Goal: Information Seeking & Learning: Learn about a topic

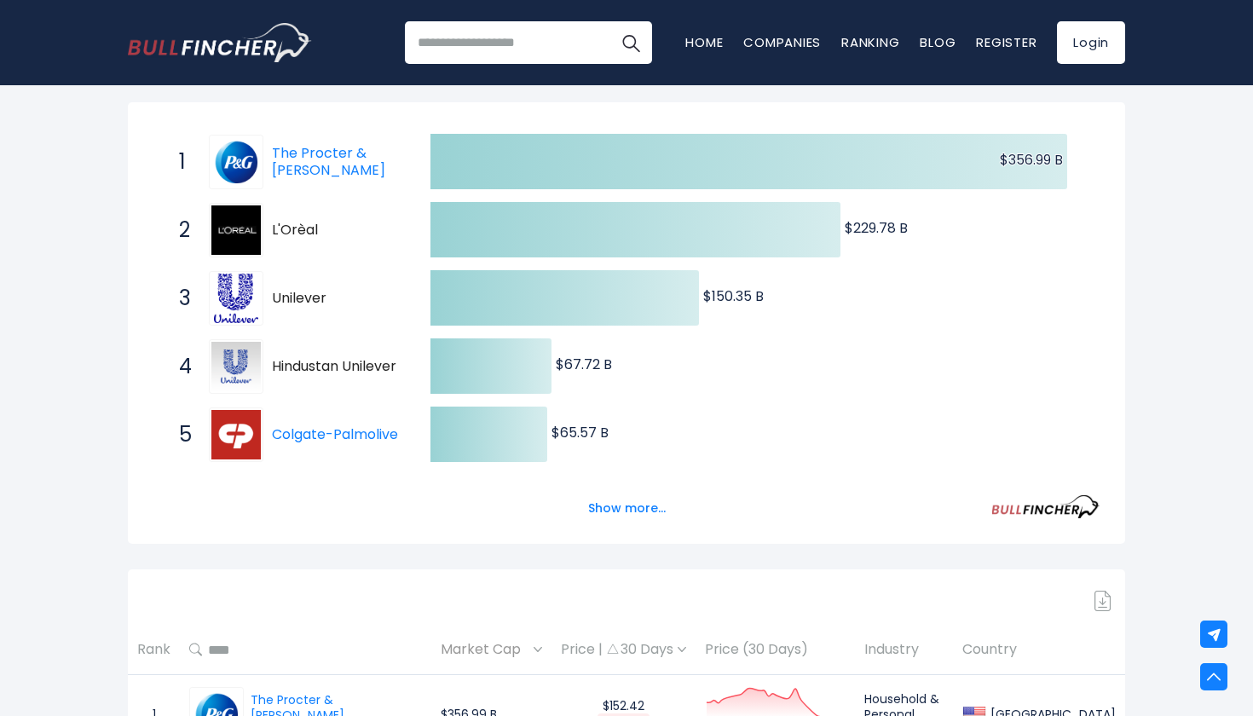
scroll to position [309, 0]
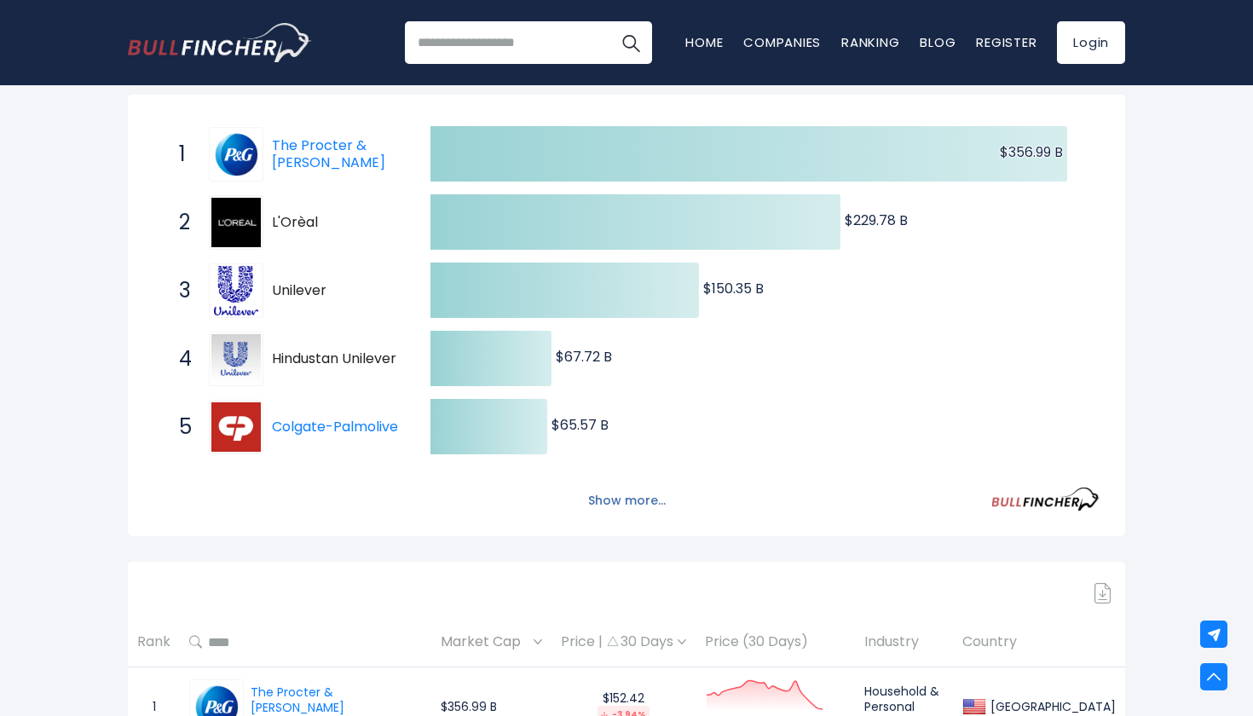
click at [637, 492] on button "Show more..." at bounding box center [627, 501] width 98 height 28
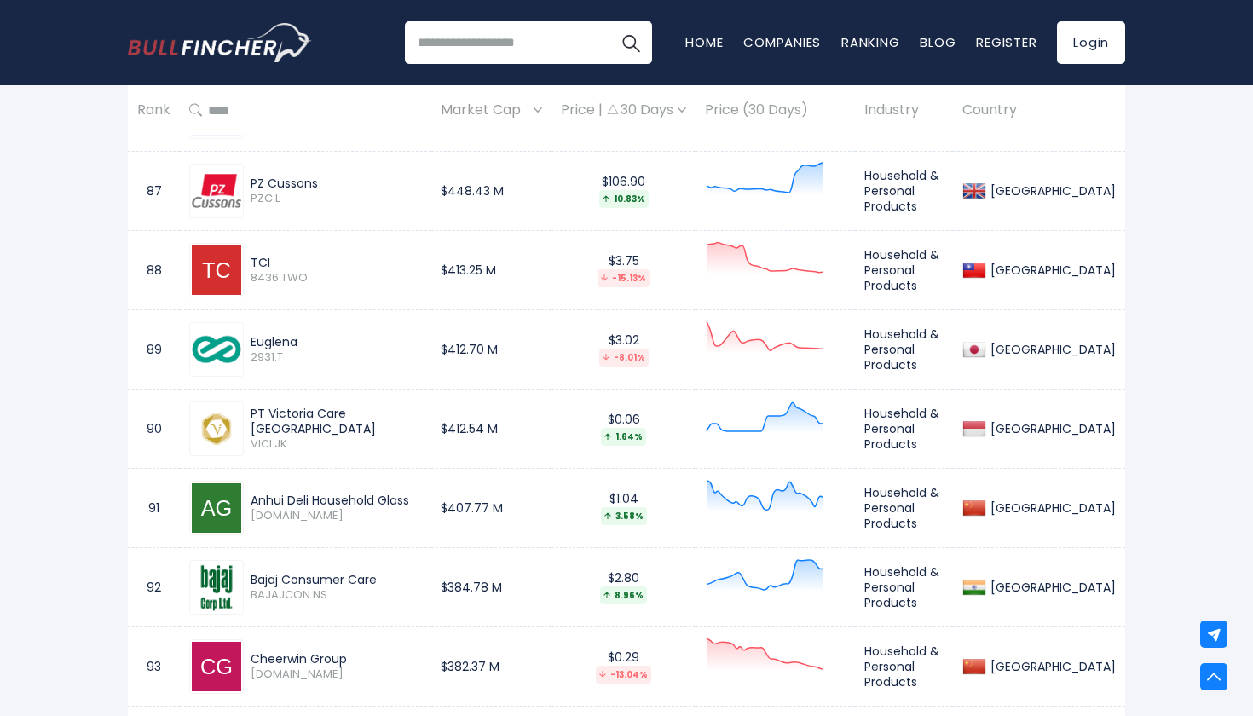
scroll to position [8018, 0]
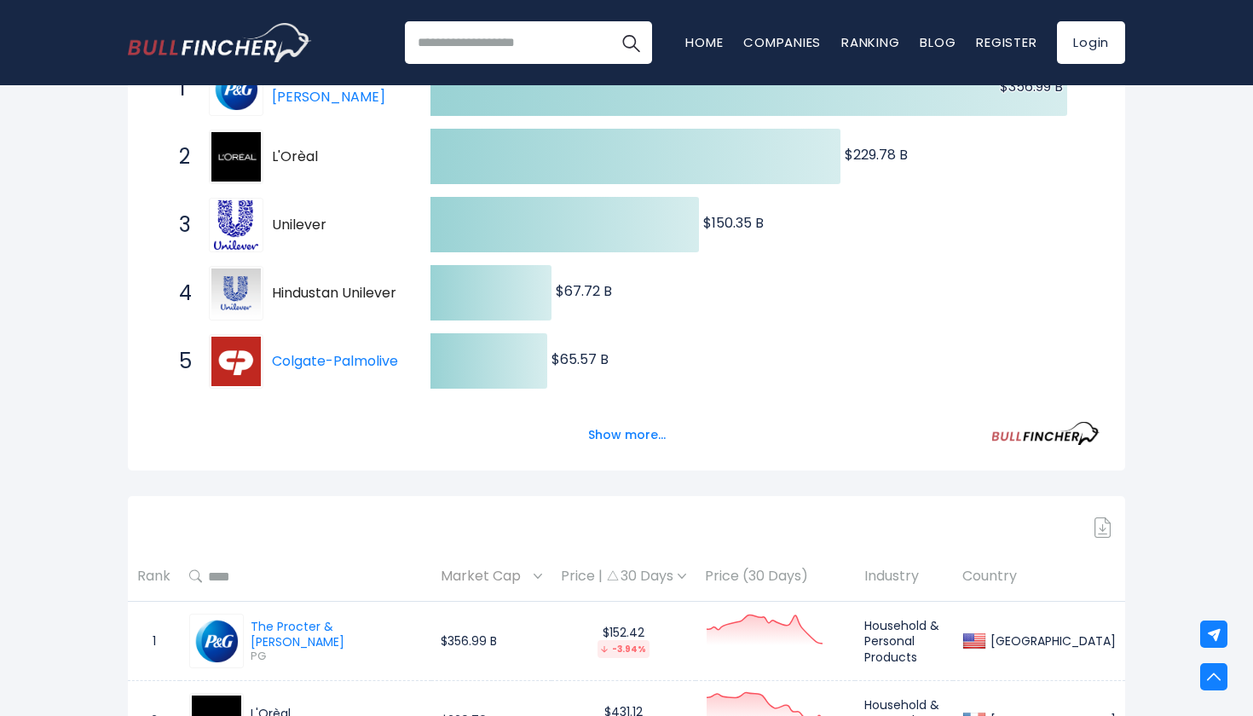
scroll to position [378, 0]
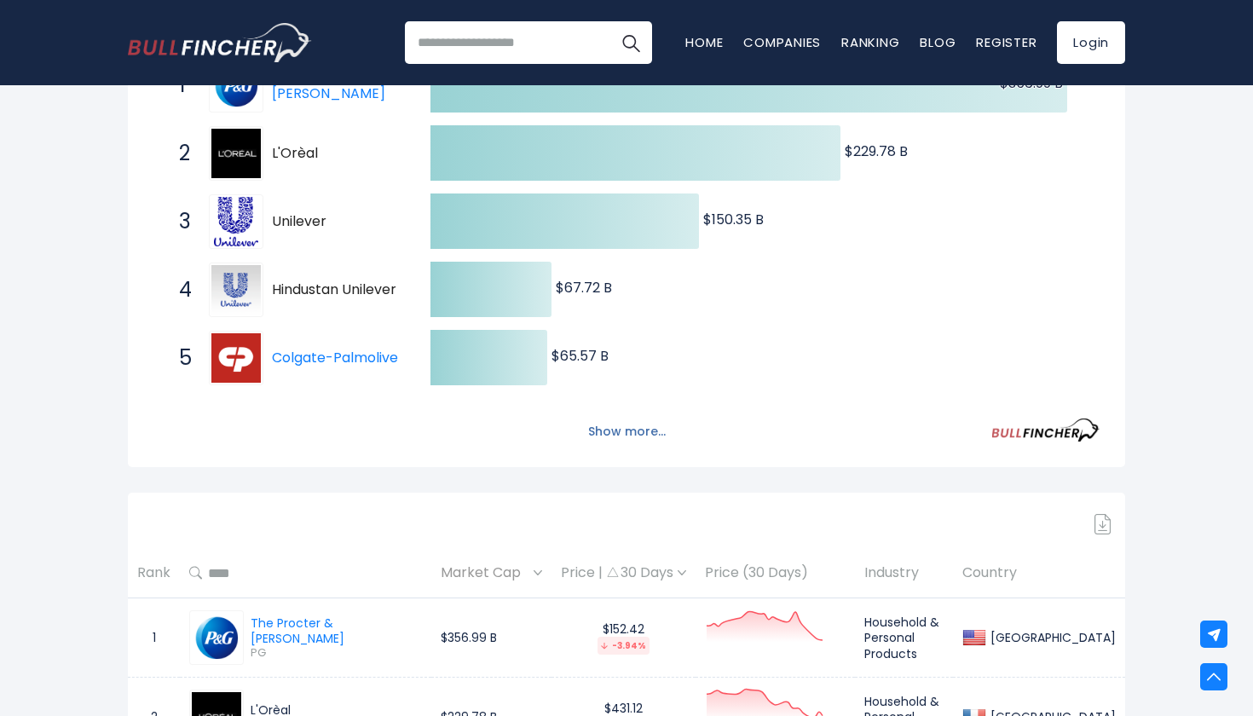
click at [625, 427] on button "Show more..." at bounding box center [627, 432] width 98 height 28
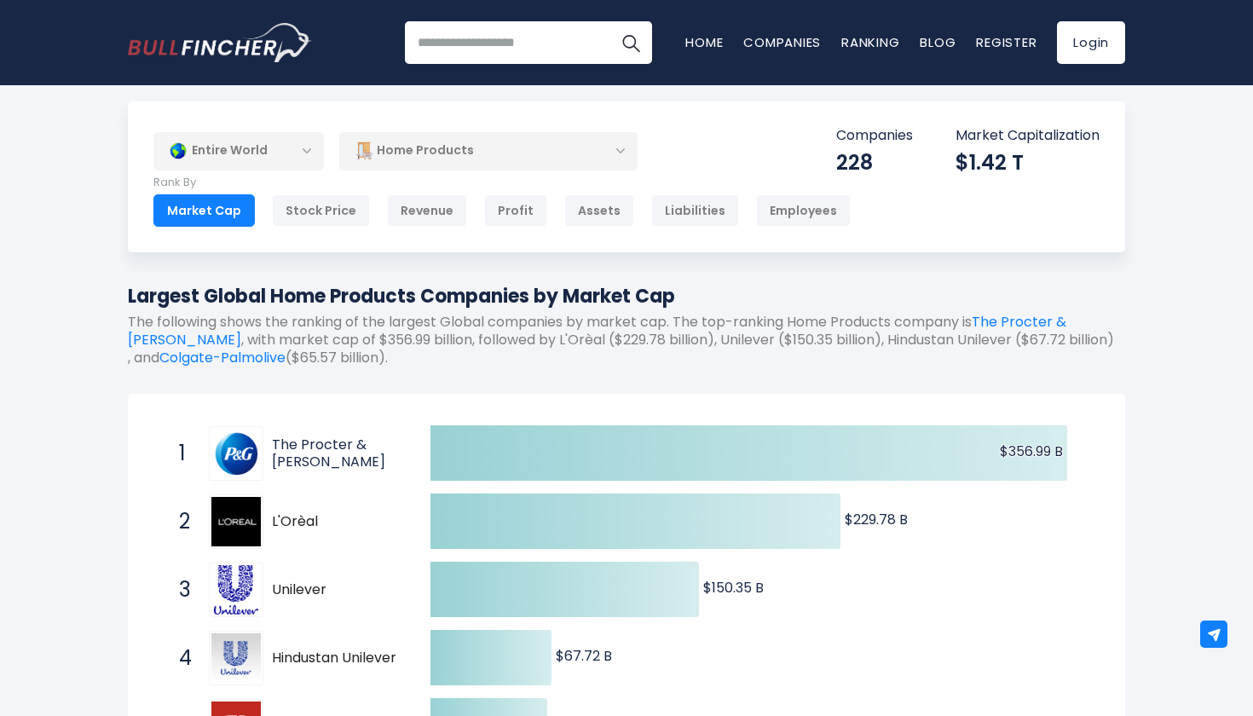
scroll to position [0, 0]
drag, startPoint x: 275, startPoint y: 438, endPoint x: 336, endPoint y: 460, distance: 65.3
click at [336, 460] on span "The Procter & [PERSON_NAME]" at bounding box center [336, 455] width 129 height 36
click at [311, 441] on link "The Procter & [PERSON_NAME]" at bounding box center [328, 454] width 113 height 38
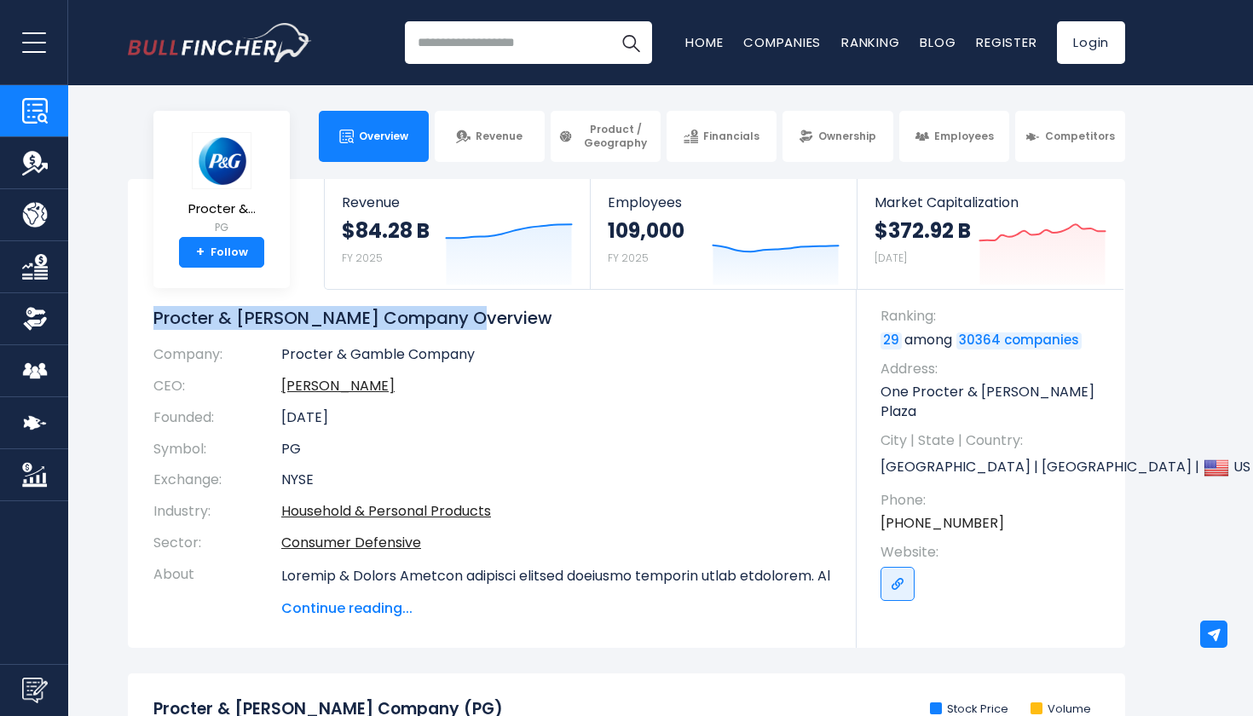
drag, startPoint x: 153, startPoint y: 320, endPoint x: 489, endPoint y: 324, distance: 335.1
click at [491, 327] on h1 "Procter & Gamble Company Overview" at bounding box center [492, 318] width 678 height 22
copy h1 "Procter & Gamble Company Overview"
